Goal: Information Seeking & Learning: Learn about a topic

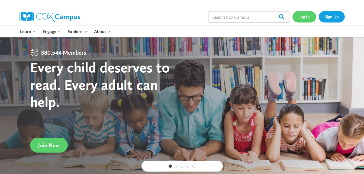
click at [310, 15] on link "Log In" at bounding box center [305, 16] width 24 height 11
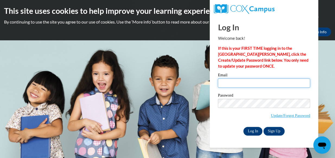
type input "canadymacy2003@gmail.com"
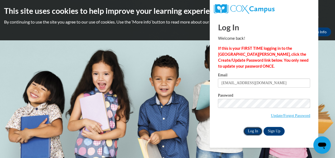
click at [250, 132] on input "Log In" at bounding box center [252, 131] width 19 height 9
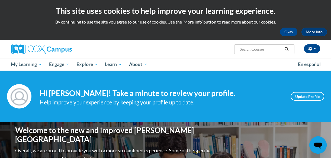
drag, startPoint x: 0, startPoint y: 0, endPoint x: 250, endPoint y: 132, distance: 282.8
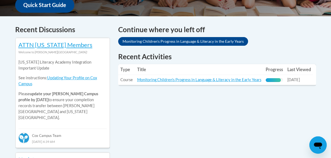
scroll to position [215, 0]
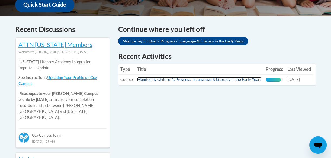
click at [191, 80] on link "Monitoring Children's Progress in Language & Literacy in the Early Years" at bounding box center [199, 79] width 124 height 5
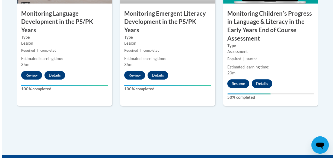
scroll to position [555, 0]
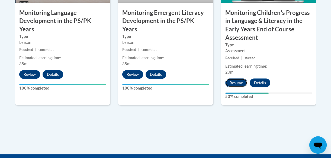
click at [236, 81] on button "Resume" at bounding box center [236, 83] width 22 height 9
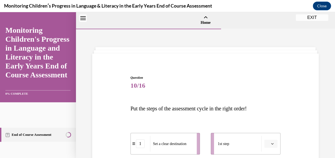
scroll to position [17, 0]
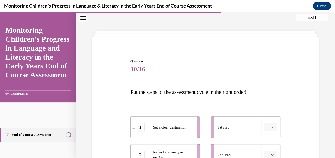
drag, startPoint x: 236, startPoint y: 93, endPoint x: 237, endPoint y: 81, distance: 12.2
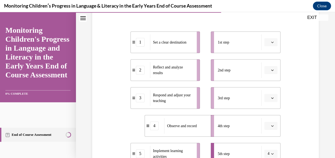
scroll to position [101, 0]
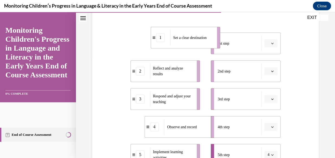
drag, startPoint x: 174, startPoint y: 49, endPoint x: 196, endPoint y: 43, distance: 23.2
click at [196, 43] on div "Set a clear destination" at bounding box center [191, 38] width 43 height 16
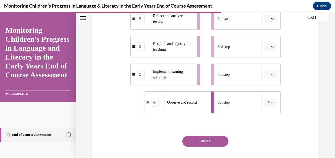
scroll to position [154, 0]
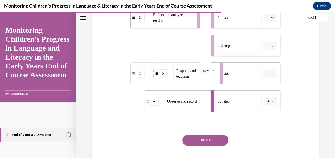
drag, startPoint x: 177, startPoint y: 49, endPoint x: 201, endPoint y: 77, distance: 36.6
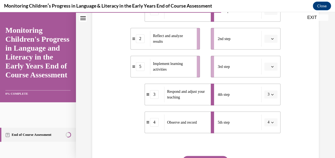
scroll to position [133, 0]
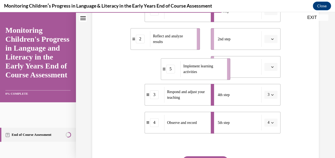
drag, startPoint x: 174, startPoint y: 69, endPoint x: 204, endPoint y: 71, distance: 30.5
click at [204, 71] on span "Implement learning activities" at bounding box center [203, 68] width 40 height 11
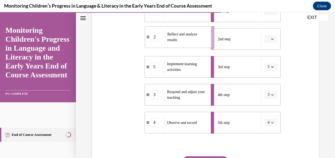
drag, startPoint x: 184, startPoint y: 42, endPoint x: 199, endPoint y: 40, distance: 14.5
click at [199, 40] on span "Reflect and analyze results" at bounding box center [187, 36] width 40 height 11
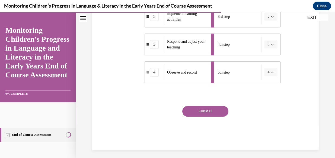
scroll to position [186, 0]
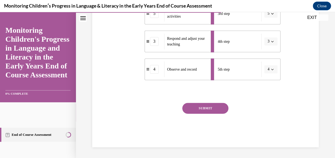
click at [194, 104] on button "SUBMIT" at bounding box center [205, 108] width 46 height 11
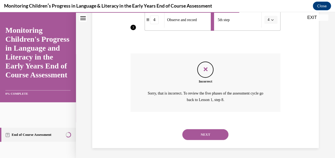
scroll to position [236, 0]
click at [205, 132] on button "NEXT" at bounding box center [205, 134] width 46 height 11
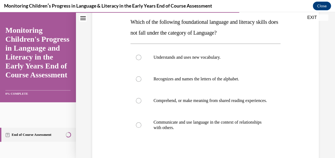
scroll to position [86, 0]
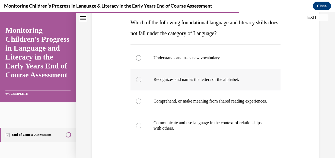
click at [249, 78] on p "Recognizes and names the letters of the alphabet." at bounding box center [209, 79] width 113 height 5
click at [141, 78] on input "Recognizes and names the letters of the alphabet." at bounding box center [138, 79] width 5 height 5
radio input "true"
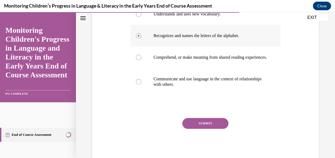
scroll to position [151, 0]
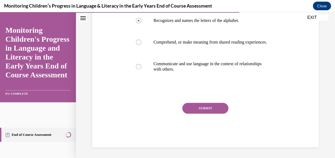
click at [219, 113] on button "SUBMIT" at bounding box center [205, 108] width 46 height 11
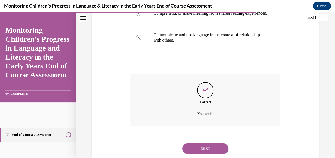
scroll to position [194, 0]
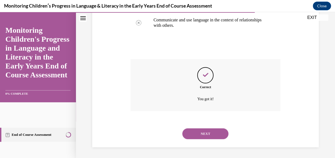
click at [221, 133] on button "NEXT" at bounding box center [205, 134] width 46 height 11
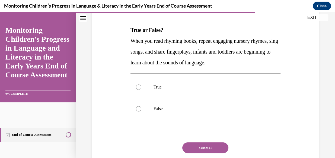
scroll to position [80, 0]
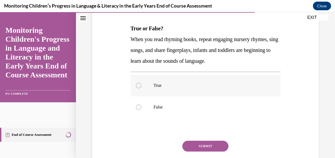
click at [242, 88] on label "True" at bounding box center [205, 86] width 150 height 22
click at [141, 88] on input "True" at bounding box center [138, 85] width 5 height 5
radio input "true"
click at [218, 152] on div "SUBMIT" at bounding box center [205, 154] width 150 height 27
click at [220, 145] on button "SUBMIT" at bounding box center [205, 146] width 46 height 11
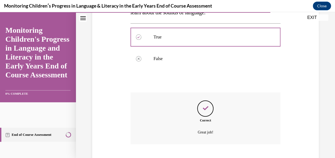
scroll to position [162, 0]
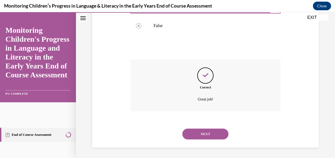
click at [215, 138] on button "NEXT" at bounding box center [205, 134] width 46 height 11
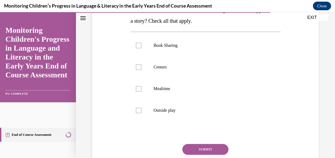
scroll to position [110, 0]
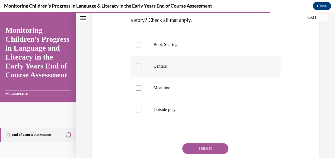
click at [178, 69] on label "Centers" at bounding box center [205, 67] width 150 height 22
click at [141, 69] on input "Centers" at bounding box center [138, 66] width 5 height 5
checkbox input "true"
click at [198, 112] on p "Outside play" at bounding box center [209, 109] width 113 height 5
click at [141, 112] on input "Outside play" at bounding box center [138, 109] width 5 height 5
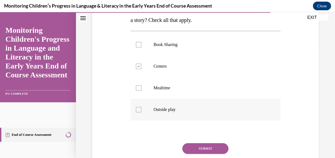
checkbox input "true"
click at [214, 149] on button "SUBMIT" at bounding box center [205, 148] width 46 height 11
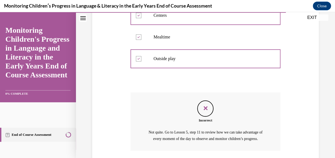
scroll to position [207, 0]
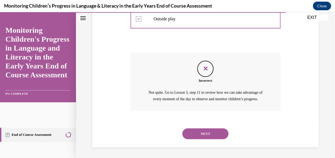
click at [221, 138] on button "NEXT" at bounding box center [205, 134] width 46 height 11
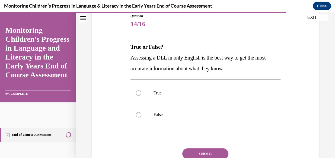
scroll to position [62, 0]
click at [162, 95] on label "True" at bounding box center [205, 93] width 150 height 22
click at [141, 95] on input "True" at bounding box center [138, 92] width 5 height 5
radio input "true"
click at [210, 151] on button "SUBMIT" at bounding box center [205, 153] width 46 height 11
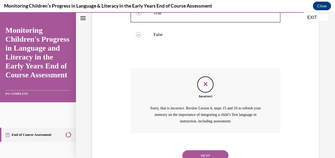
scroll to position [164, 0]
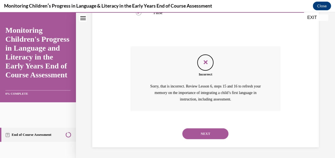
click at [222, 138] on button "NEXT" at bounding box center [205, 134] width 46 height 11
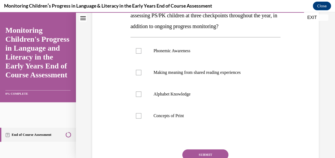
scroll to position [104, 0]
click at [238, 117] on p "Concepts of Print" at bounding box center [209, 115] width 113 height 5
click at [141, 117] on input "Concepts of Print" at bounding box center [138, 115] width 5 height 5
checkbox input "true"
click at [252, 74] on p "Making meaning from shared reading experiences" at bounding box center [209, 72] width 113 height 5
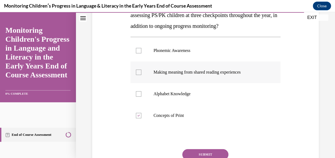
click at [141, 74] on input "Making meaning from shared reading experiences" at bounding box center [138, 72] width 5 height 5
checkbox input "true"
click at [247, 95] on p "Alphabet Knowledge" at bounding box center [209, 93] width 113 height 5
click at [141, 95] on input "Alphabet Knowledge" at bounding box center [138, 93] width 5 height 5
checkbox input "true"
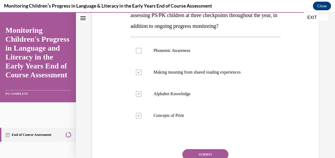
click at [220, 152] on button "SUBMIT" at bounding box center [205, 154] width 46 height 11
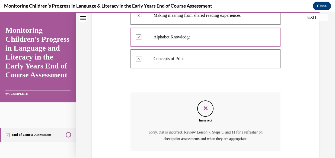
scroll to position [201, 0]
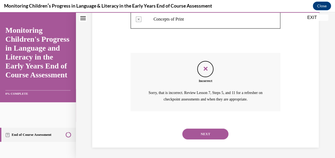
click at [220, 135] on button "NEXT" at bounding box center [205, 134] width 46 height 11
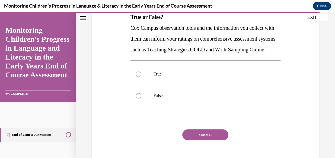
scroll to position [91, 0]
click at [153, 99] on p "False" at bounding box center [209, 96] width 113 height 5
click at [141, 99] on input "False" at bounding box center [138, 96] width 5 height 5
radio input "true"
click at [198, 141] on button "SUBMIT" at bounding box center [205, 135] width 46 height 11
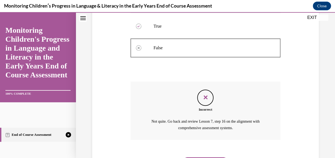
scroll to position [179, 0]
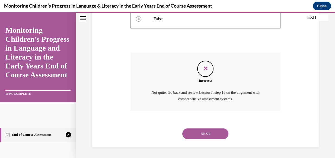
click at [218, 134] on button "NEXT" at bounding box center [205, 134] width 46 height 11
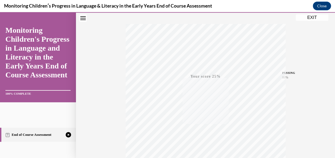
scroll to position [132, 0]
click at [204, 120] on div "TAKE AGAIN" at bounding box center [205, 122] width 19 height 13
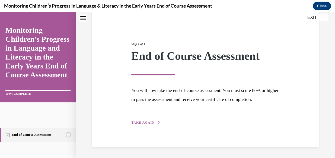
click at [146, 122] on span "TAKE AGAIN" at bounding box center [142, 123] width 23 height 4
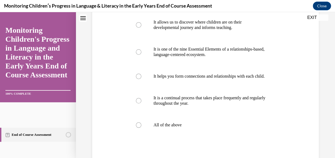
scroll to position [122, 0]
click at [140, 134] on label "All of the above" at bounding box center [205, 125] width 150 height 22
click at [140, 128] on input "All of the above" at bounding box center [138, 124] width 5 height 5
radio input "true"
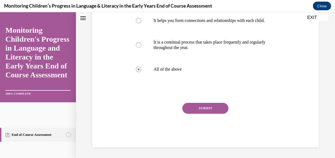
click at [184, 107] on button "SUBMIT" at bounding box center [205, 108] width 46 height 11
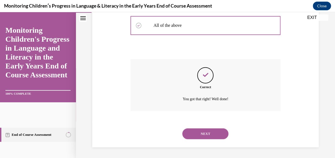
scroll to position [227, 0]
click at [196, 134] on button "NEXT" at bounding box center [205, 134] width 46 height 11
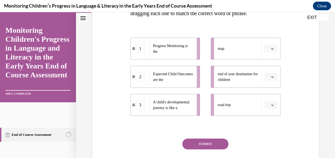
scroll to position [118, 0]
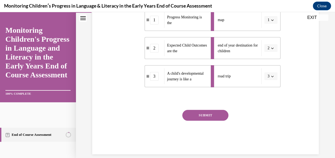
click at [218, 121] on button "SUBMIT" at bounding box center [205, 115] width 46 height 11
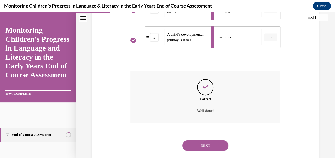
scroll to position [207, 0]
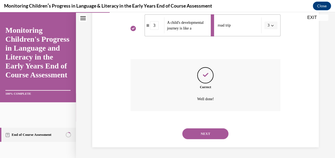
click at [210, 139] on button "NEXT" at bounding box center [205, 134] width 46 height 11
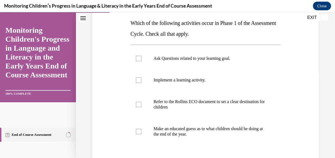
scroll to position [87, 0]
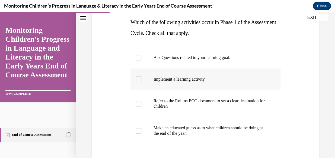
click at [241, 80] on p "Implement a learning activity." at bounding box center [209, 79] width 113 height 5
click at [141, 80] on input "Implement a learning activity." at bounding box center [138, 79] width 5 height 5
checkbox input "true"
click at [258, 63] on label "Ask Questions related to your learning goal." at bounding box center [205, 58] width 150 height 22
click at [141, 60] on input "Ask Questions related to your learning goal." at bounding box center [138, 57] width 5 height 5
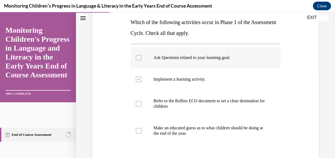
checkbox input "true"
click at [243, 109] on label "Refer to the Rollins ECO document to set a clear destination for children" at bounding box center [205, 103] width 150 height 27
click at [141, 107] on input "Refer to the Rollins ECO document to set a clear destination for children" at bounding box center [138, 103] width 5 height 5
checkbox input "true"
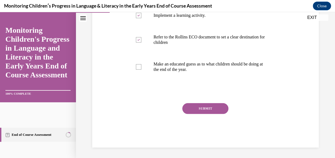
click at [217, 109] on button "SUBMIT" at bounding box center [205, 108] width 46 height 11
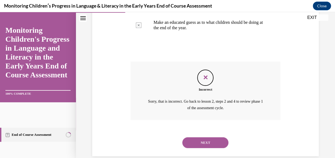
scroll to position [201, 0]
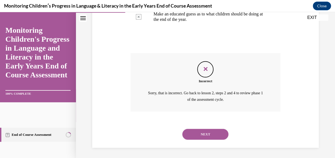
click at [212, 130] on button "NEXT" at bounding box center [205, 134] width 46 height 11
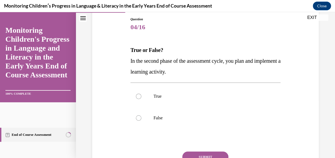
scroll to position [59, 0]
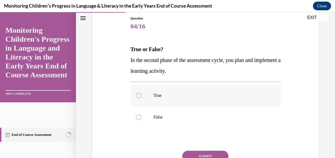
click at [231, 93] on p "True" at bounding box center [209, 95] width 113 height 5
click at [141, 93] on input "True" at bounding box center [138, 95] width 5 height 5
radio input "true"
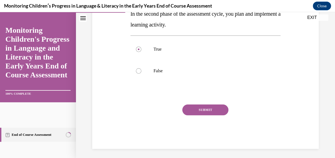
click at [215, 113] on button "SUBMIT" at bounding box center [205, 110] width 46 height 11
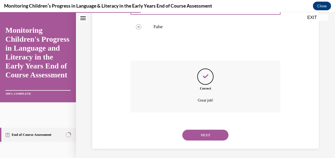
scroll to position [151, 0]
click at [213, 130] on button "NEXT" at bounding box center [205, 134] width 46 height 11
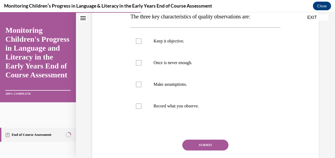
scroll to position [94, 0]
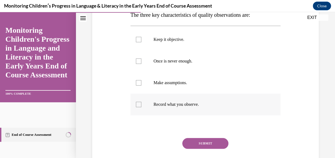
click at [206, 105] on p "Record what you observe." at bounding box center [209, 104] width 113 height 5
click at [141, 105] on input "Record what you observe." at bounding box center [138, 104] width 5 height 5
checkbox input "true"
click at [200, 36] on label "Keep it objective." at bounding box center [205, 40] width 150 height 22
click at [141, 37] on input "Keep it objective." at bounding box center [138, 39] width 5 height 5
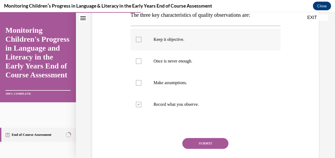
checkbox input "true"
click at [211, 62] on p "Once is never enough." at bounding box center [209, 61] width 113 height 5
click at [141, 62] on input "Once is never enough." at bounding box center [138, 61] width 5 height 5
checkbox input "true"
click at [215, 145] on button "SUBMIT" at bounding box center [205, 143] width 46 height 11
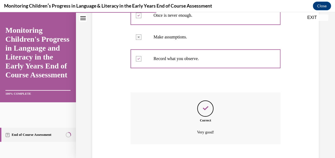
scroll to position [173, 0]
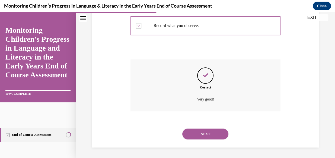
click at [213, 136] on button "NEXT" at bounding box center [205, 134] width 46 height 11
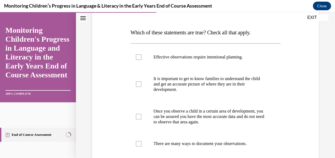
scroll to position [79, 0]
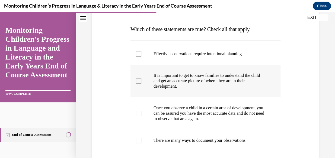
click at [243, 84] on p "It is important to get to know families to understand the child and get an accu…" at bounding box center [209, 81] width 113 height 16
click at [141, 84] on input "It is important to get to know families to understand the child and get an accu…" at bounding box center [138, 80] width 5 height 5
checkbox input "true"
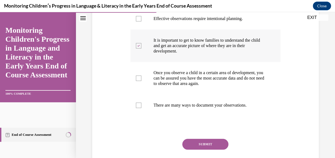
scroll to position [116, 0]
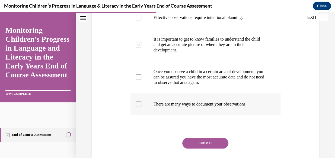
click at [241, 106] on p "There are many ways to document your observations." at bounding box center [209, 104] width 113 height 5
click at [141, 106] on input "There are many ways to document your observations." at bounding box center [138, 104] width 5 height 5
checkbox input "true"
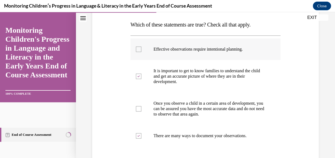
click at [222, 49] on p "Effective observations require intentional planning." at bounding box center [209, 49] width 113 height 5
click at [141, 49] on input "Effective observations require intentional planning." at bounding box center [138, 49] width 5 height 5
checkbox input "true"
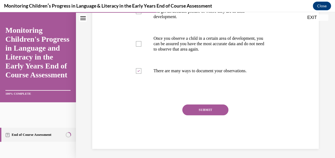
click at [217, 114] on button "SUBMIT" at bounding box center [205, 110] width 46 height 11
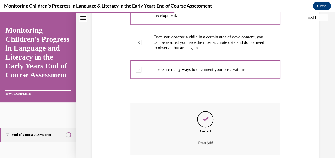
scroll to position [194, 0]
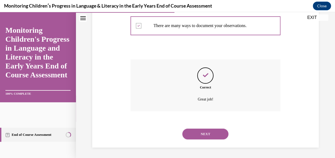
click at [218, 139] on button "NEXT" at bounding box center [205, 134] width 46 height 11
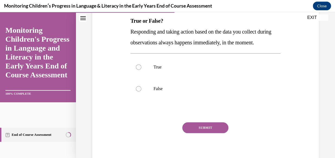
scroll to position [89, 0]
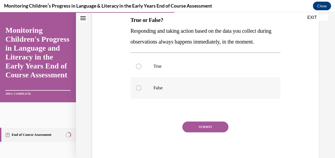
click at [208, 91] on p "False" at bounding box center [209, 87] width 113 height 5
click at [141, 91] on input "False" at bounding box center [138, 87] width 5 height 5
radio input "true"
click at [212, 133] on button "SUBMIT" at bounding box center [205, 127] width 46 height 11
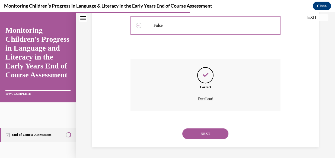
scroll to position [162, 0]
click at [223, 131] on button "NEXT" at bounding box center [205, 134] width 46 height 11
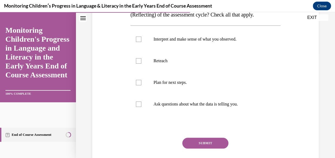
scroll to position [105, 0]
click at [143, 41] on label "Interpret and make sense of what you observed." at bounding box center [205, 39] width 150 height 22
click at [141, 41] on input "Interpret and make sense of what you observed." at bounding box center [138, 38] width 5 height 5
checkbox input "true"
click at [146, 106] on label "Ask questions about what the data is telling you." at bounding box center [205, 104] width 150 height 22
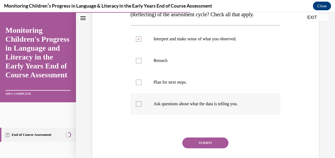
click at [141, 106] on input "Ask questions about what the data is telling you." at bounding box center [138, 103] width 5 height 5
checkbox input "true"
click at [141, 84] on label "Plan for next steps." at bounding box center [205, 83] width 150 height 22
click at [141, 84] on input "Plan for next steps." at bounding box center [138, 82] width 5 height 5
click at [138, 80] on div at bounding box center [138, 82] width 5 height 5
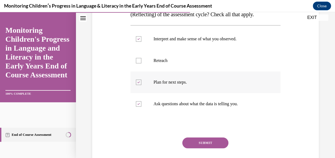
click at [138, 80] on input "Plan for next steps." at bounding box center [138, 82] width 5 height 5
checkbox input "false"
click at [198, 144] on button "SUBMIT" at bounding box center [205, 143] width 46 height 11
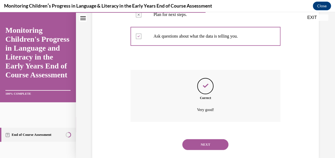
scroll to position [184, 0]
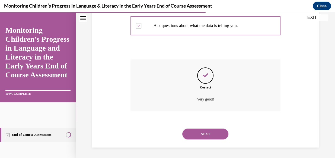
click at [192, 137] on button "NEXT" at bounding box center [205, 134] width 46 height 11
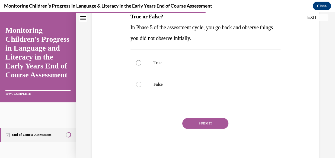
scroll to position [94, 0]
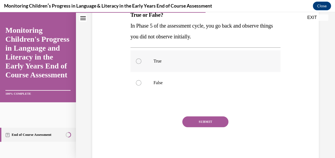
click at [138, 65] on label "True" at bounding box center [205, 61] width 150 height 22
click at [138, 64] on input "True" at bounding box center [138, 61] width 5 height 5
radio input "true"
click at [189, 126] on button "SUBMIT" at bounding box center [205, 122] width 46 height 11
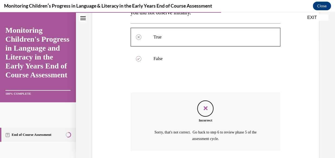
scroll to position [158, 0]
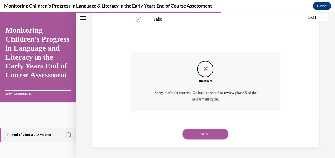
click at [190, 137] on button "NEXT" at bounding box center [205, 134] width 46 height 11
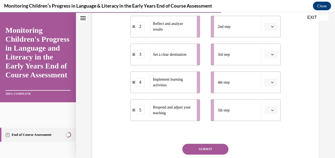
scroll to position [149, 0]
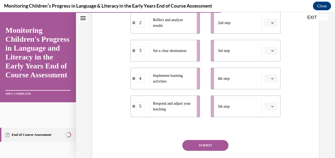
click at [205, 132] on div at bounding box center [205, 129] width 150 height 7
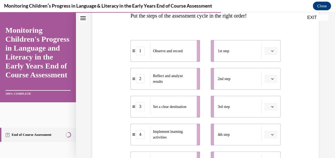
scroll to position [92, 0]
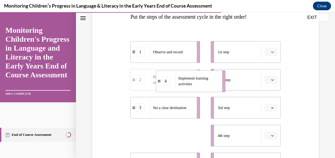
drag, startPoint x: 174, startPoint y: 136, endPoint x: 200, endPoint y: 82, distance: 60.4
click at [200, 82] on span "Implement learning activities" at bounding box center [198, 81] width 40 height 11
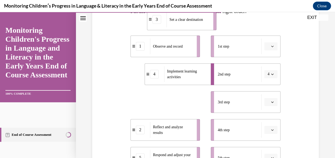
scroll to position [89, 0]
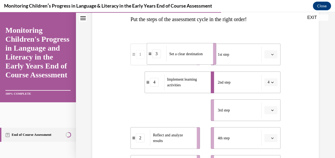
drag, startPoint x: 184, startPoint y: 76, endPoint x: 201, endPoint y: 57, distance: 25.0
click at [201, 57] on div "Set a clear destination" at bounding box center [187, 54] width 43 height 16
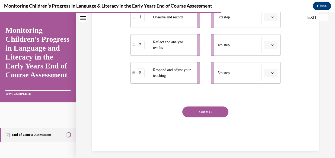
scroll to position [184, 0]
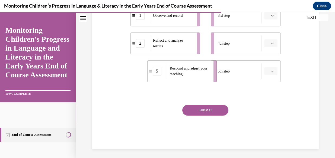
drag, startPoint x: 172, startPoint y: 73, endPoint x: 188, endPoint y: 73, distance: 16.8
click at [188, 73] on span "Respond and adjust your teaching" at bounding box center [189, 71] width 38 height 10
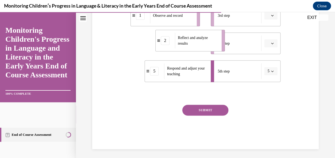
drag, startPoint x: 185, startPoint y: 52, endPoint x: 210, endPoint y: 50, distance: 24.8
click at [210, 50] on li "2 Reflect and analyze results" at bounding box center [190, 41] width 70 height 22
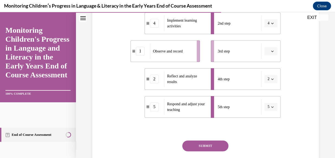
scroll to position [148, 0]
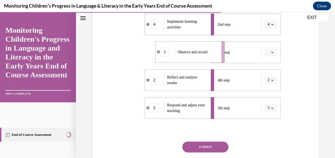
drag, startPoint x: 179, startPoint y: 52, endPoint x: 203, endPoint y: 52, distance: 24.7
click at [203, 52] on span "Observe and record" at bounding box center [193, 52] width 30 height 4
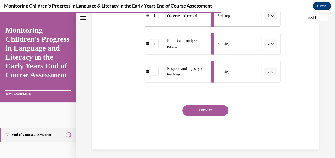
scroll to position [186, 0]
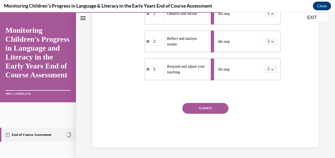
click at [201, 110] on button "SUBMIT" at bounding box center [205, 108] width 46 height 11
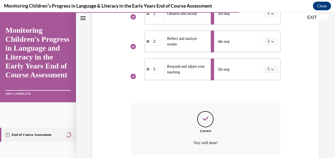
scroll to position [230, 0]
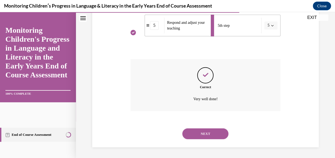
click at [202, 133] on button "NEXT" at bounding box center [205, 134] width 46 height 11
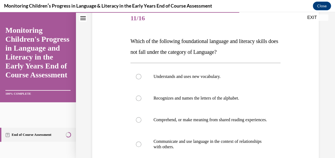
scroll to position [80, 0]
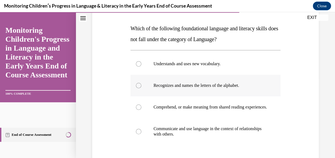
click at [254, 87] on p "Recognizes and names the letters of the alphabet." at bounding box center [209, 85] width 113 height 5
click at [141, 87] on input "Recognizes and names the letters of the alphabet." at bounding box center [138, 85] width 5 height 5
radio input "true"
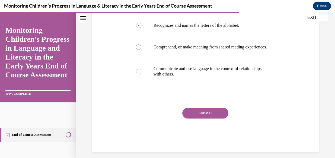
click at [218, 116] on button "SUBMIT" at bounding box center [205, 113] width 46 height 11
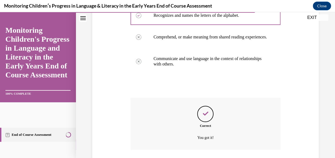
scroll to position [194, 0]
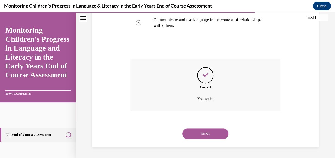
click at [216, 133] on button "NEXT" at bounding box center [205, 134] width 46 height 11
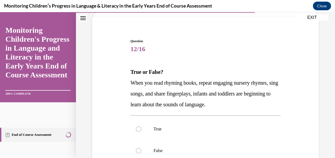
scroll to position [50, 0]
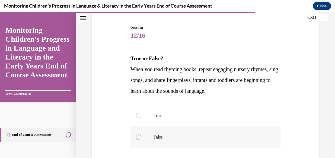
drag, startPoint x: 216, startPoint y: 133, endPoint x: 201, endPoint y: 133, distance: 15.2
click at [201, 133] on label "False" at bounding box center [205, 138] width 150 height 22
click at [141, 135] on input "False" at bounding box center [138, 137] width 5 height 5
radio input "true"
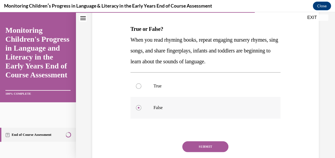
scroll to position [113, 0]
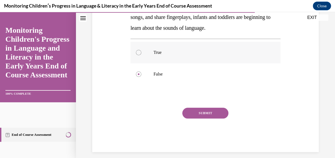
click at [142, 53] on label "True" at bounding box center [205, 53] width 150 height 22
click at [141, 53] on input "True" at bounding box center [138, 52] width 5 height 5
radio input "true"
click at [192, 116] on button "SUBMIT" at bounding box center [205, 113] width 46 height 11
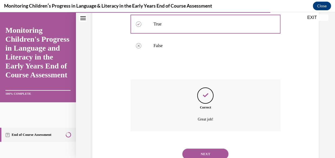
scroll to position [162, 0]
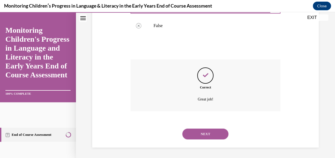
click at [197, 135] on button "NEXT" at bounding box center [205, 134] width 46 height 11
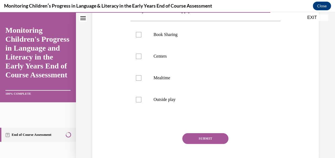
scroll to position [121, 0]
click at [176, 56] on p "Centers" at bounding box center [209, 55] width 113 height 5
click at [141, 56] on input "Centers" at bounding box center [138, 55] width 5 height 5
checkbox input "true"
click at [197, 98] on p "Outside play" at bounding box center [209, 99] width 113 height 5
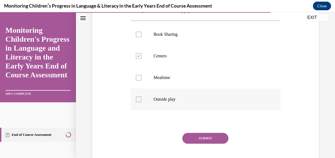
click at [141, 98] on input "Outside play" at bounding box center [138, 99] width 5 height 5
checkbox input "true"
click at [188, 36] on p "Book Sharing" at bounding box center [209, 34] width 113 height 5
click at [141, 36] on input "Book Sharing" at bounding box center [138, 34] width 5 height 5
checkbox input "true"
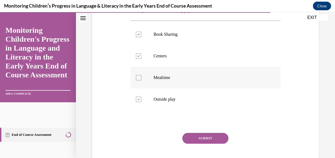
click at [185, 75] on p "Mealtime" at bounding box center [209, 77] width 113 height 5
click at [141, 75] on input "Mealtime" at bounding box center [138, 77] width 5 height 5
checkbox input "true"
click at [208, 139] on button "SUBMIT" at bounding box center [205, 138] width 46 height 11
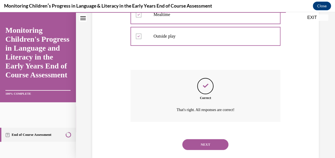
scroll to position [194, 0]
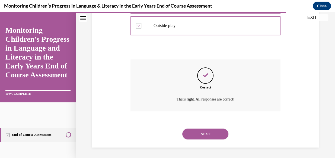
click at [210, 135] on button "NEXT" at bounding box center [205, 134] width 46 height 11
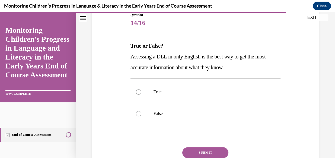
scroll to position [68, 0]
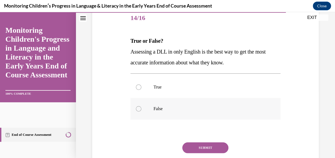
click at [171, 109] on p "False" at bounding box center [209, 108] width 113 height 5
click at [141, 109] on input "False" at bounding box center [138, 108] width 5 height 5
radio input "true"
click at [209, 152] on button "SUBMIT" at bounding box center [205, 148] width 46 height 11
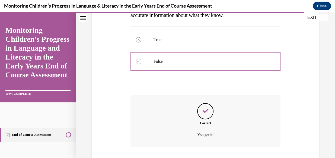
scroll to position [151, 0]
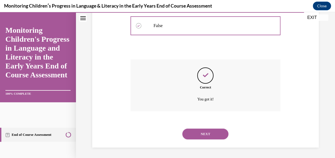
click at [203, 132] on button "NEXT" at bounding box center [205, 134] width 46 height 11
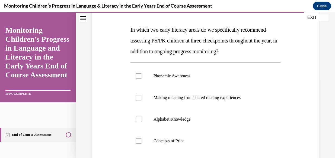
scroll to position [80, 0]
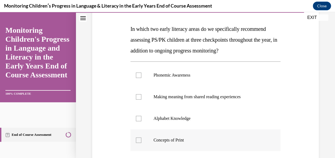
drag, startPoint x: 203, startPoint y: 132, endPoint x: 169, endPoint y: 139, distance: 35.5
click at [169, 139] on p "Concepts of Print" at bounding box center [209, 140] width 113 height 5
click at [141, 139] on input "Concepts of Print" at bounding box center [138, 140] width 5 height 5
checkbox input "true"
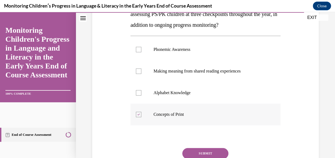
scroll to position [106, 0]
click at [141, 69] on label "Making meaning from shared reading experiences" at bounding box center [205, 71] width 150 height 22
click at [141, 69] on input "Making meaning from shared reading experiences" at bounding box center [138, 70] width 5 height 5
checkbox input "true"
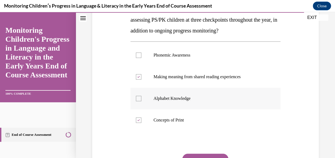
scroll to position [99, 0]
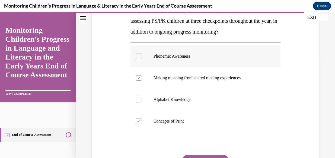
click at [140, 59] on label "Phonemic Awareness" at bounding box center [205, 57] width 150 height 22
click at [140, 59] on input "Phonemic Awareness" at bounding box center [138, 56] width 5 height 5
checkbox input "true"
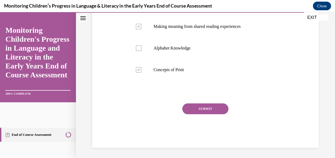
scroll to position [151, 0]
click at [202, 112] on button "SUBMIT" at bounding box center [205, 108] width 46 height 11
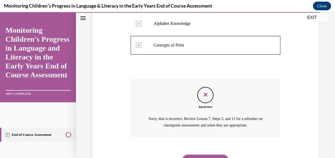
scroll to position [201, 0]
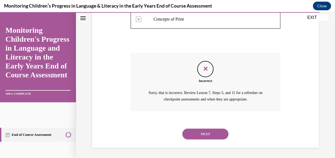
click at [203, 130] on button "NEXT" at bounding box center [205, 134] width 46 height 11
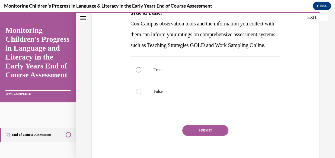
scroll to position [98, 0]
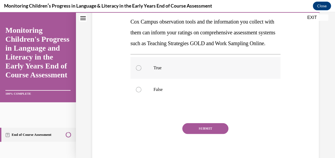
click at [138, 71] on div at bounding box center [138, 67] width 5 height 5
click at [138, 71] on input "True" at bounding box center [138, 67] width 5 height 5
radio input "true"
click at [199, 134] on button "SUBMIT" at bounding box center [205, 128] width 46 height 11
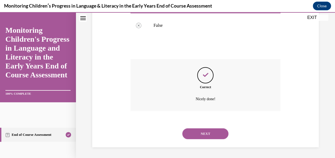
scroll to position [173, 0]
click at [201, 135] on button "NEXT" at bounding box center [205, 134] width 46 height 11
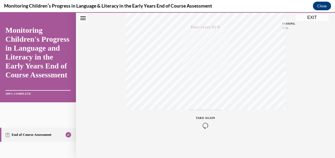
scroll to position [132, 0]
click at [314, 18] on button "EXIT" at bounding box center [312, 17] width 33 height 7
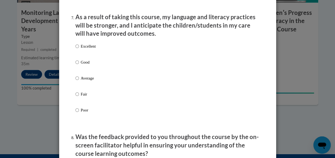
scroll to position [970, 0]
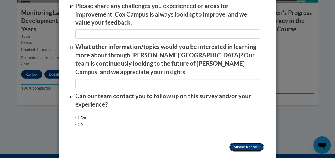
click at [247, 143] on input "Submit feedback" at bounding box center [246, 147] width 34 height 9
click at [247, 143] on input "Submitting" at bounding box center [246, 147] width 34 height 9
click at [244, 143] on input "Submitting" at bounding box center [246, 147] width 34 height 9
click at [249, 143] on input "Submitting" at bounding box center [246, 147] width 34 height 9
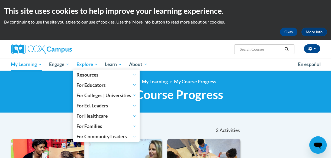
click at [86, 63] on span "Explore" at bounding box center [87, 64] width 22 height 7
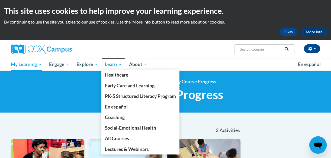
click at [116, 63] on span "Learn" at bounding box center [113, 64] width 17 height 7
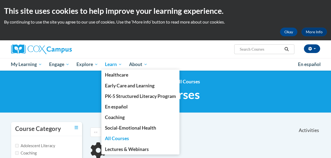
click at [116, 63] on span "Learn" at bounding box center [113, 64] width 17 height 7
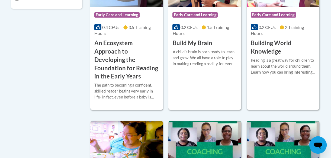
scroll to position [196, 0]
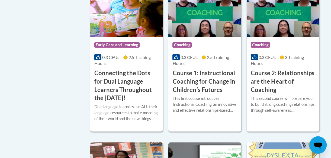
scroll to position [331, 0]
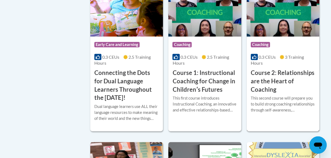
click at [279, 95] on div "This second course will prepare you to build strong coaching relationships thro…" at bounding box center [283, 104] width 65 height 18
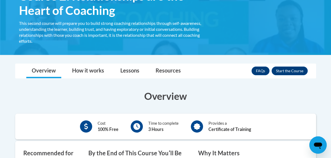
scroll to position [111, 0]
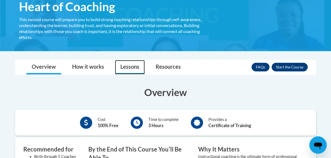
click at [133, 69] on link "Lessons" at bounding box center [130, 67] width 30 height 14
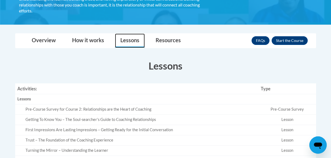
scroll to position [129, 0]
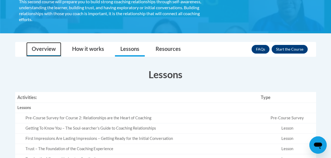
click at [37, 49] on link "Overview" at bounding box center [43, 49] width 35 height 14
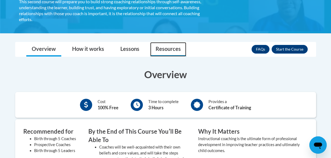
click at [168, 47] on link "Resources" at bounding box center [168, 49] width 36 height 14
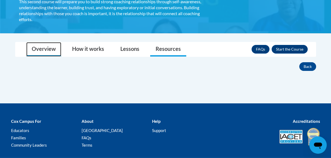
click at [39, 47] on link "Overview" at bounding box center [43, 49] width 35 height 14
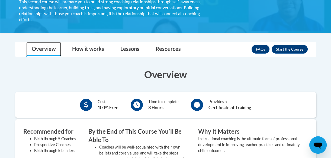
scroll to position [127, 0]
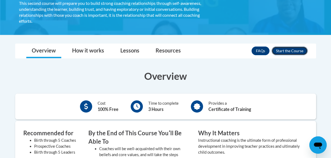
click at [290, 51] on button "Enroll" at bounding box center [290, 51] width 36 height 9
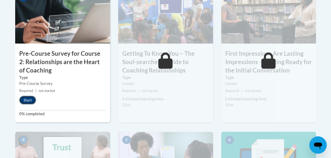
click at [28, 102] on button "Start" at bounding box center [27, 100] width 17 height 9
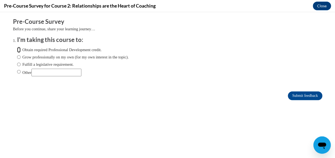
click at [17, 50] on input "Obtain required Professional Development credit." at bounding box center [19, 50] width 4 height 6
radio input "true"
click at [295, 99] on input "Submit feedback" at bounding box center [305, 96] width 34 height 9
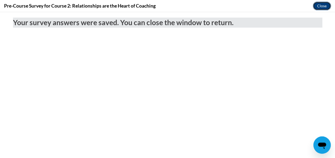
click at [318, 8] on button "Close" at bounding box center [322, 6] width 18 height 9
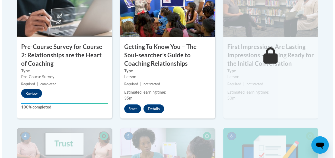
scroll to position [213, 0]
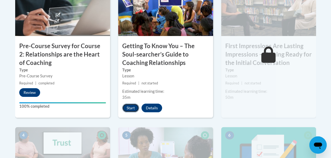
click at [133, 108] on button "Start" at bounding box center [130, 108] width 17 height 9
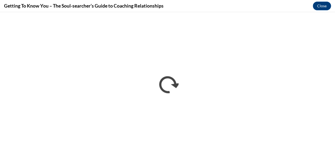
scroll to position [0, 0]
